Goal: Information Seeking & Learning: Learn about a topic

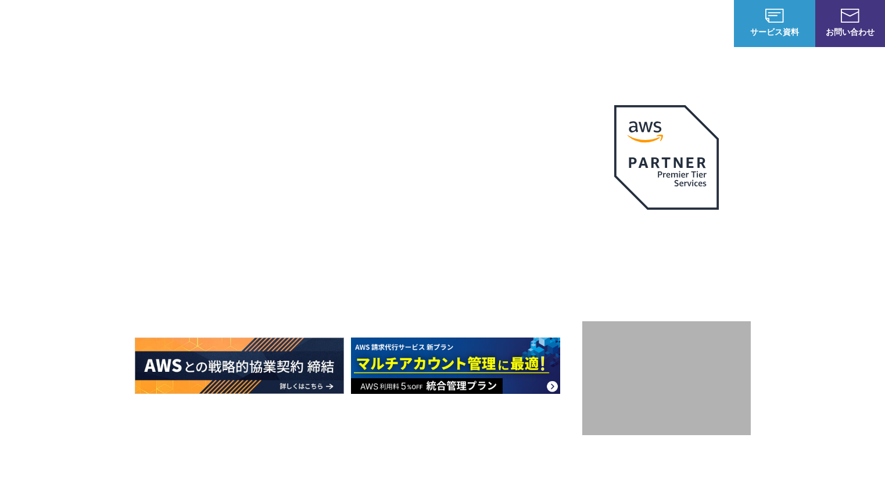
click at [217, 99] on link "AWS請求代行サービス" at bounding box center [185, 99] width 82 height 12
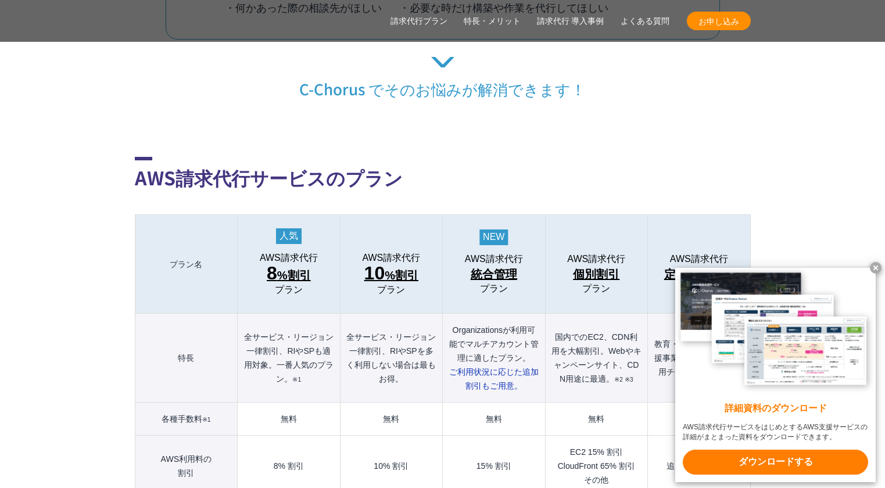
scroll to position [1243, 0]
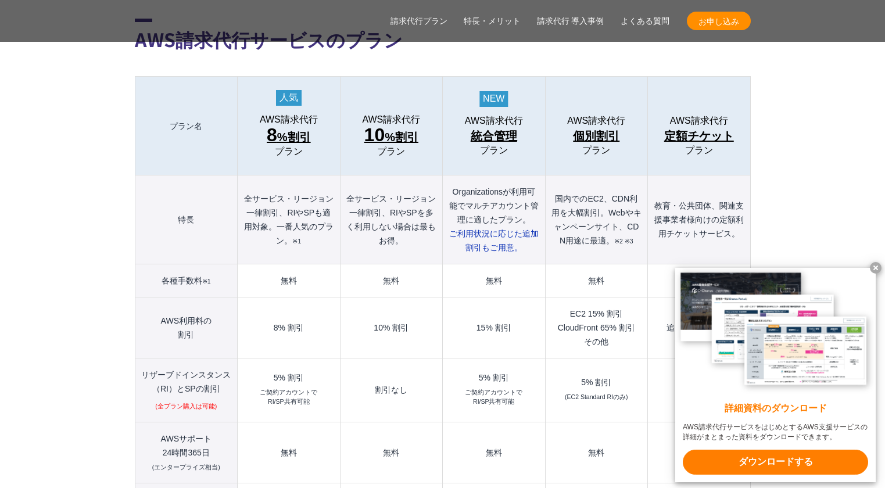
click at [876, 268] on x-t at bounding box center [876, 268] width 12 height 12
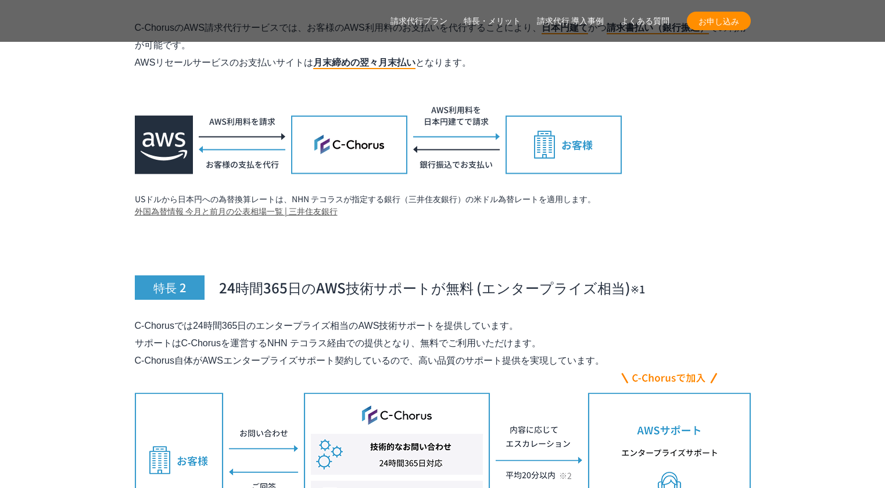
scroll to position [3853, 0]
